Goal: Task Accomplishment & Management: Manage account settings

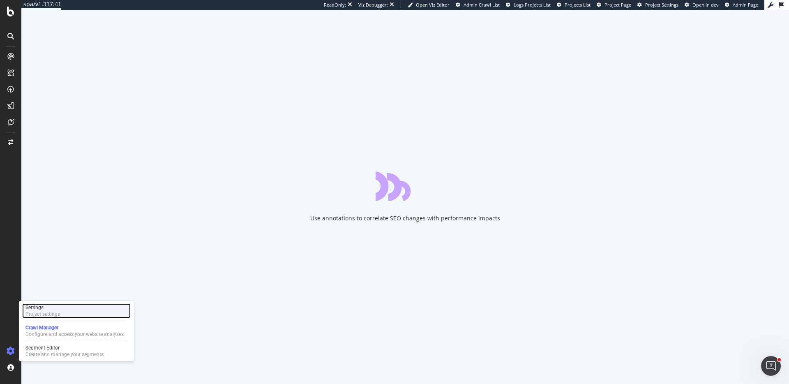
click at [64, 315] on div "Settings Project settings" at bounding box center [76, 310] width 108 height 15
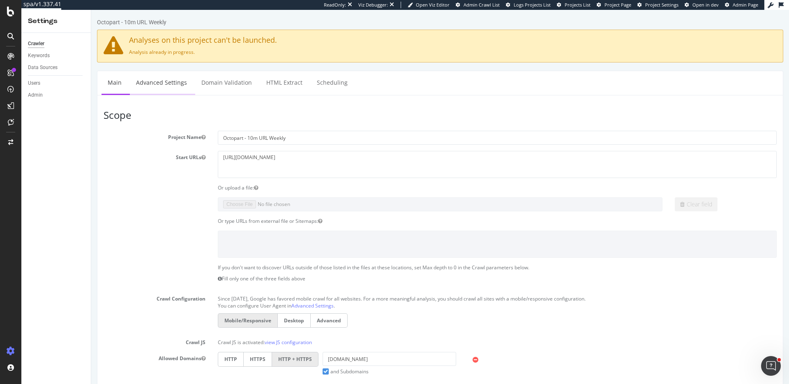
click at [168, 80] on link "Advanced Settings" at bounding box center [161, 82] width 63 height 23
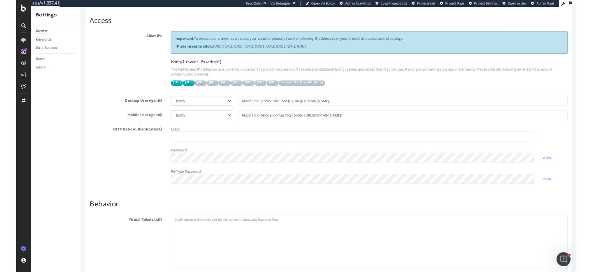
scroll to position [189, 0]
